Goal: Information Seeking & Learning: Check status

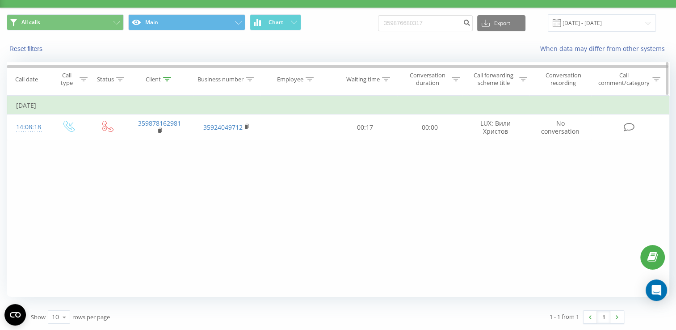
click at [167, 79] on icon at bounding box center [167, 79] width 8 height 4
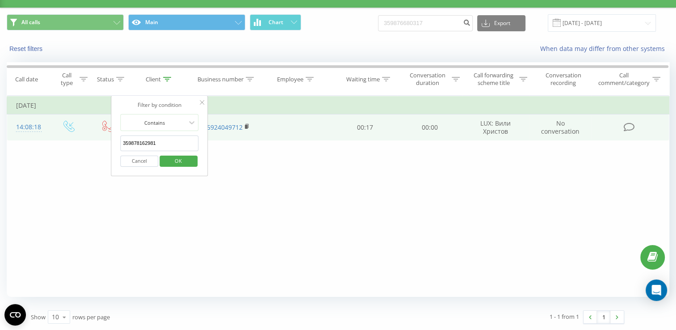
drag, startPoint x: 165, startPoint y: 144, endPoint x: 101, endPoint y: 137, distance: 64.8
click at [101, 137] on table "Filter by condition Equal Enter value Cancel OK Filter by condition Equal Enter…" at bounding box center [338, 118] width 663 height 45
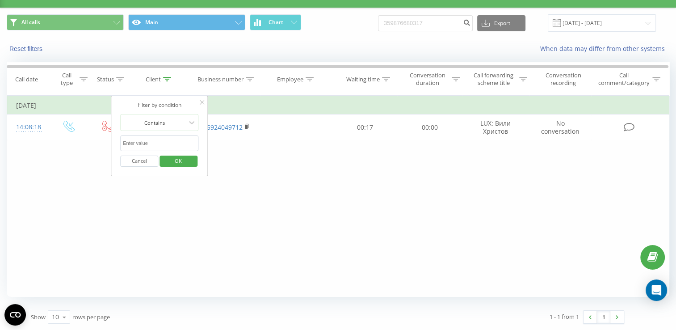
click at [185, 163] on span "OK" at bounding box center [178, 161] width 25 height 14
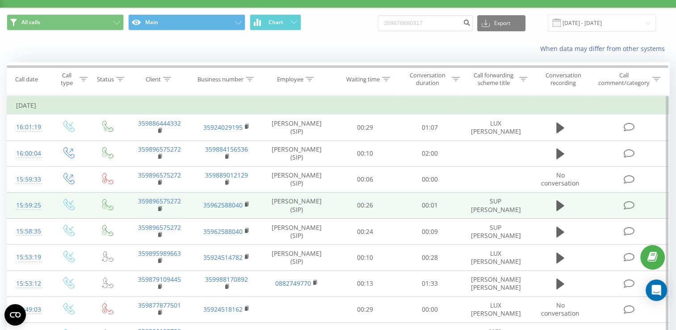
click at [551, 202] on td at bounding box center [560, 205] width 62 height 26
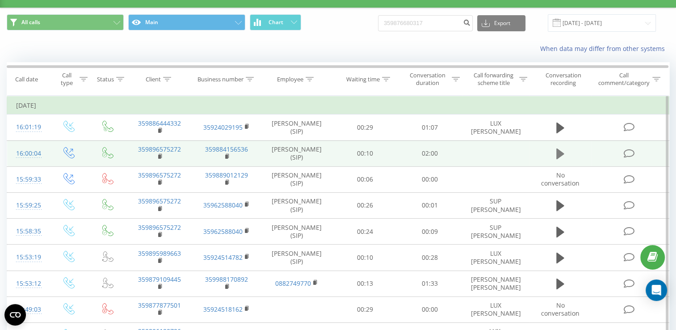
click at [558, 157] on icon at bounding box center [561, 153] width 8 height 11
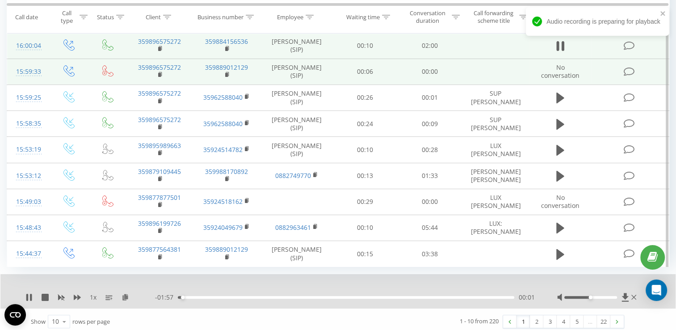
scroll to position [137, 0]
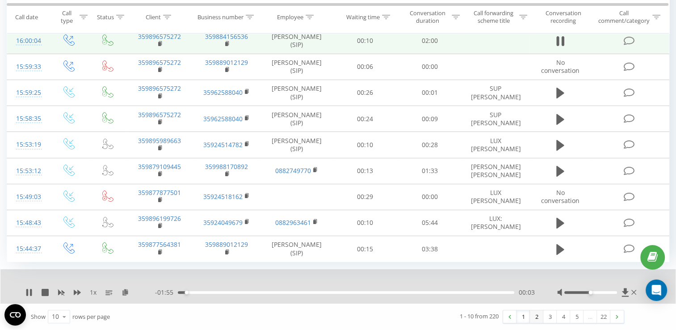
click at [533, 316] on link "2" at bounding box center [536, 316] width 13 height 13
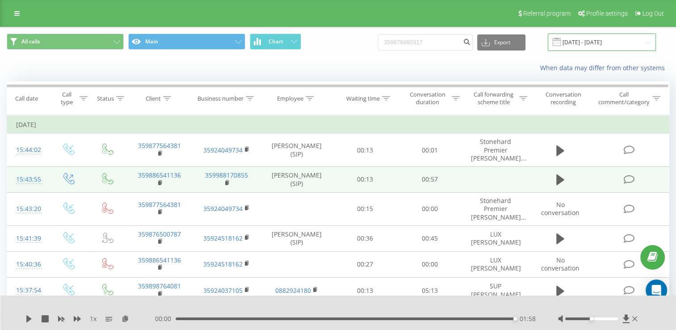
click at [646, 44] on input "[DATE] - [DATE]" at bounding box center [602, 42] width 108 height 17
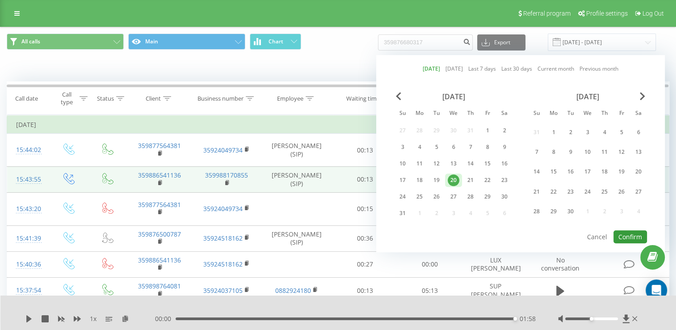
click at [623, 234] on button "Confirm" at bounding box center [631, 236] width 34 height 13
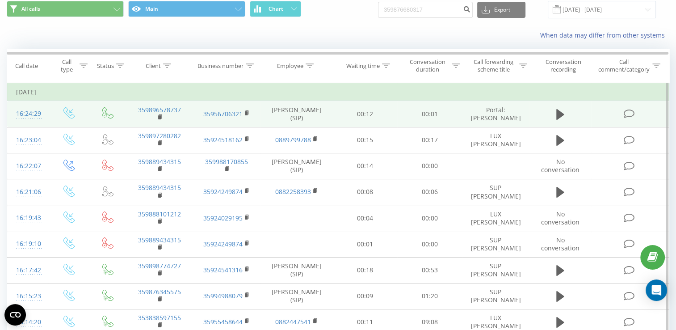
scroll to position [45, 0]
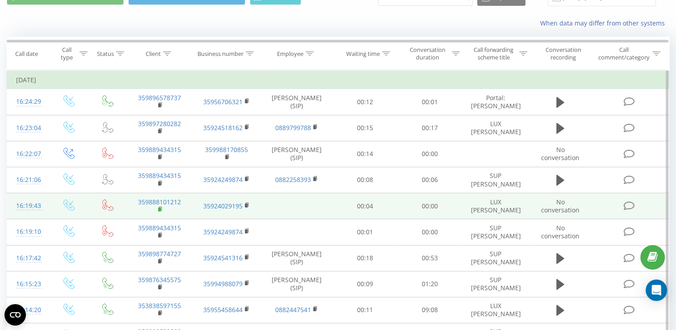
click at [160, 211] on rect at bounding box center [159, 209] width 3 height 4
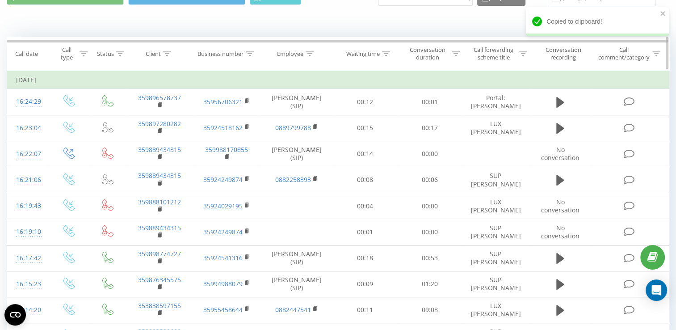
click at [168, 51] on icon at bounding box center [167, 53] width 8 height 4
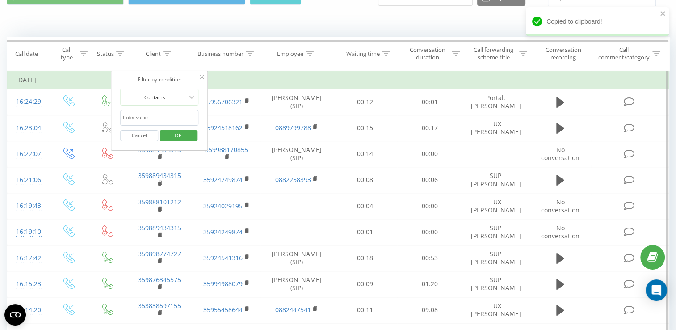
paste input "359888101212"
type input "359888101212"
click at [173, 135] on span "OK" at bounding box center [178, 135] width 25 height 14
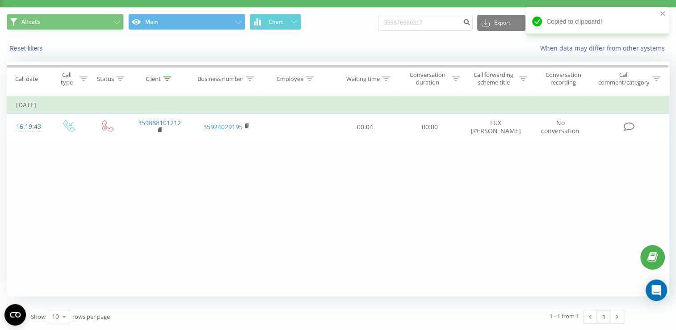
scroll to position [19, 0]
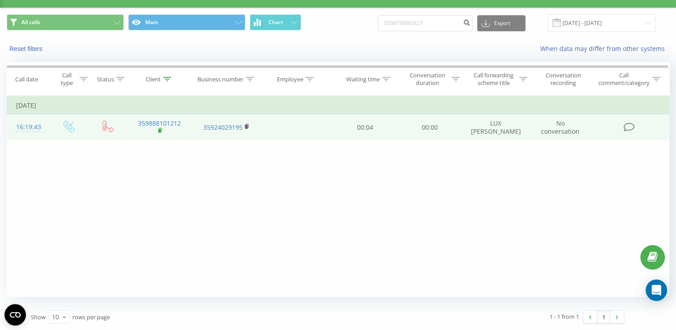
click at [158, 129] on icon at bounding box center [160, 130] width 5 height 6
